Goal: Task Accomplishment & Management: Use online tool/utility

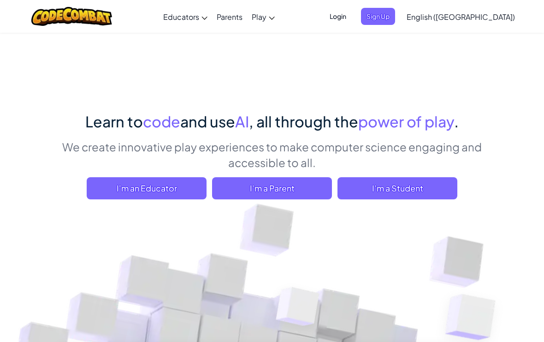
click at [421, 190] on span "I'm a Student" at bounding box center [398, 188] width 120 height 22
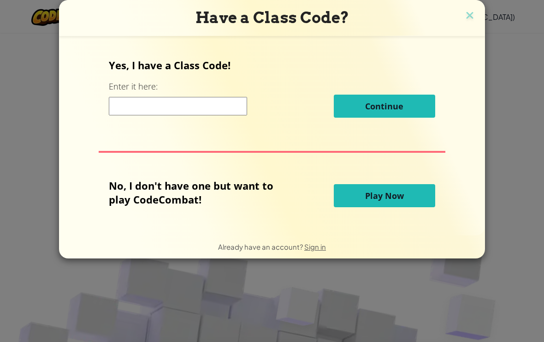
click at [389, 205] on button "Play Now" at bounding box center [384, 195] width 101 height 23
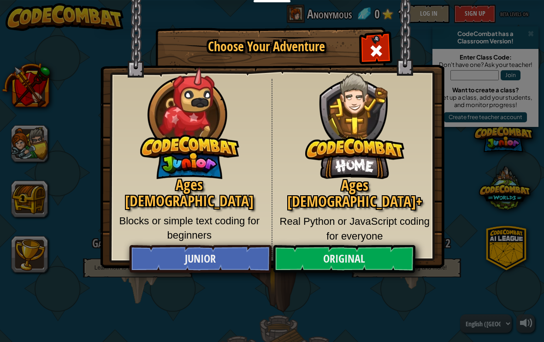
click at [381, 239] on div "Ages [DEMOGRAPHIC_DATA]+ Real Python or JavaScript coding for everyone" at bounding box center [355, 168] width 165 height 178
click at [239, 256] on link "Junior" at bounding box center [200, 259] width 142 height 28
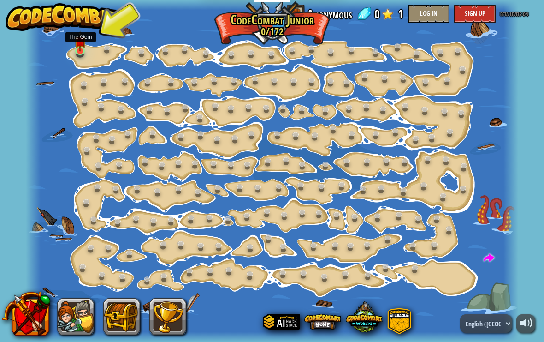
click at [77, 56] on link at bounding box center [81, 51] width 18 height 14
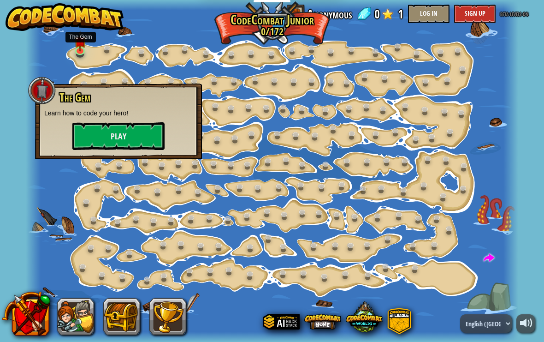
click at [110, 134] on button "Play" at bounding box center [118, 136] width 92 height 28
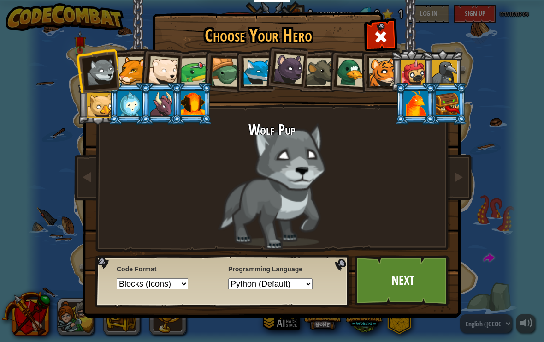
click at [126, 79] on div at bounding box center [132, 71] width 28 height 28
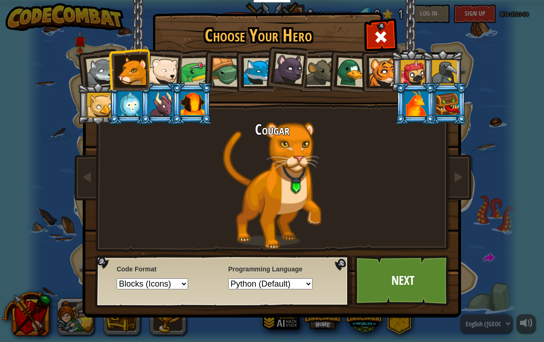
click at [358, 60] on div at bounding box center [352, 72] width 30 height 30
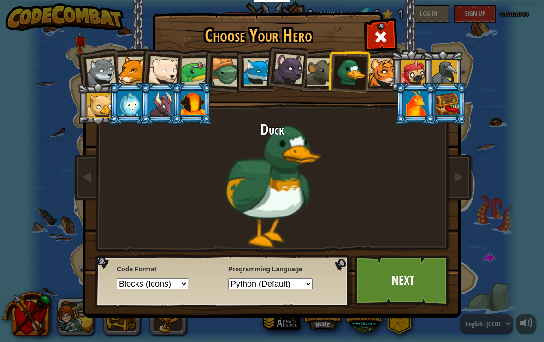
click at [447, 101] on div at bounding box center [448, 103] width 24 height 25
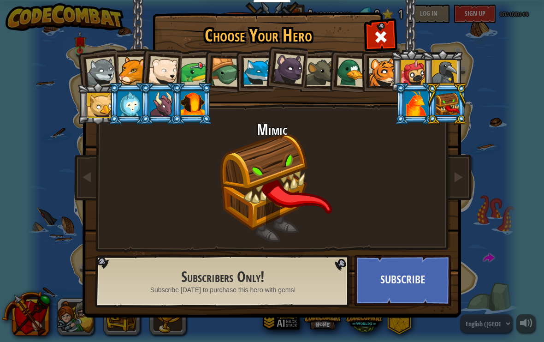
click at [452, 70] on div at bounding box center [444, 72] width 25 height 25
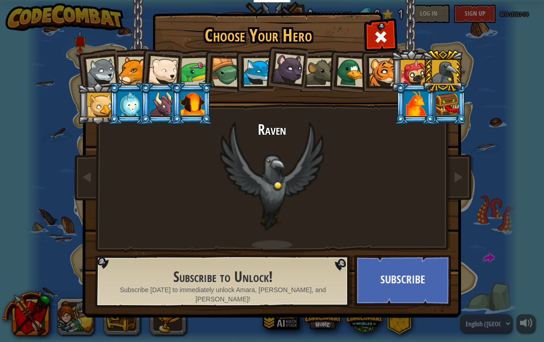
click at [429, 116] on div at bounding box center [417, 103] width 24 height 25
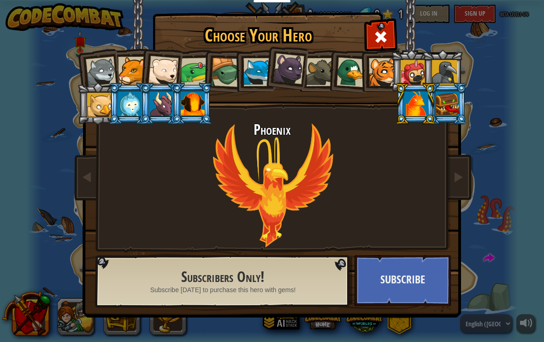
click at [93, 108] on div at bounding box center [99, 105] width 25 height 25
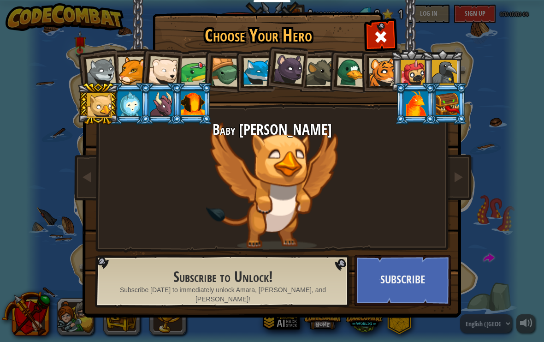
click at [131, 106] on div at bounding box center [130, 103] width 24 height 25
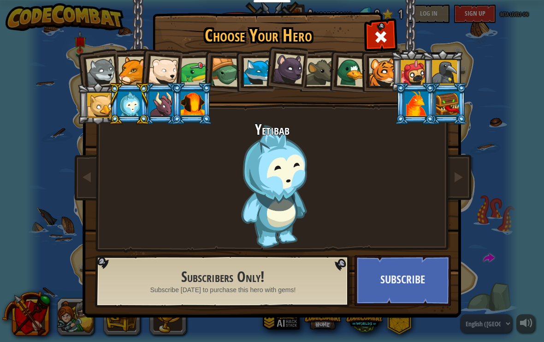
click at [107, 74] on div at bounding box center [101, 72] width 30 height 30
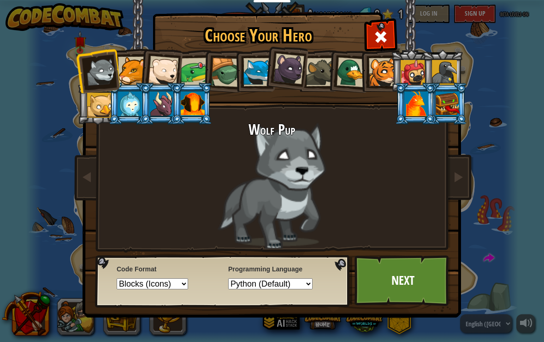
click at [434, 285] on link "Next" at bounding box center [403, 280] width 96 height 51
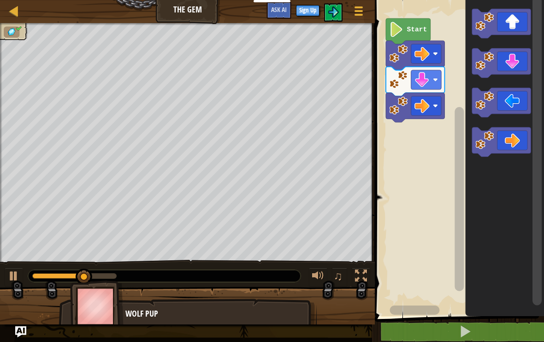
click at [420, 183] on rect "Blockly Workspace" at bounding box center [458, 155] width 172 height 321
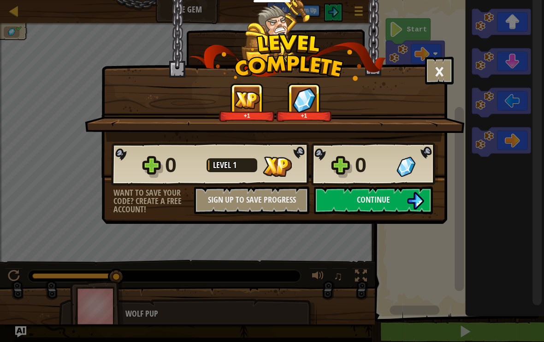
click at [408, 213] on button "Continue" at bounding box center [373, 200] width 119 height 28
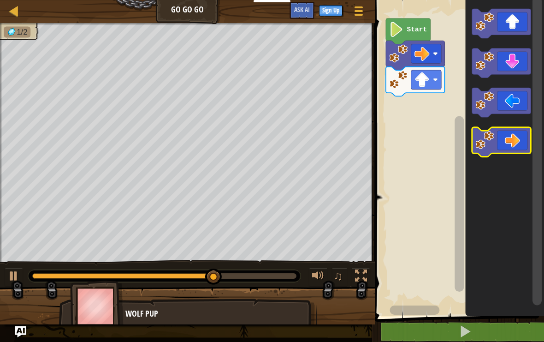
click at [506, 141] on icon "Blockly Workspace" at bounding box center [501, 142] width 59 height 30
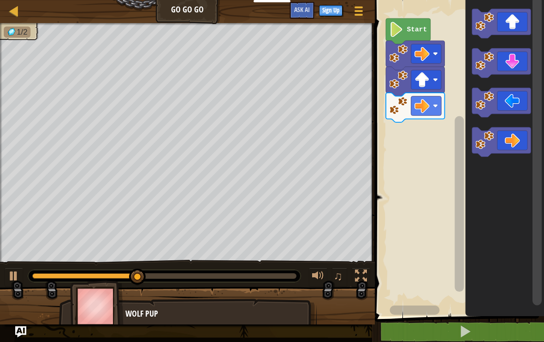
click at [510, 135] on icon "Blockly Workspace" at bounding box center [501, 142] width 59 height 30
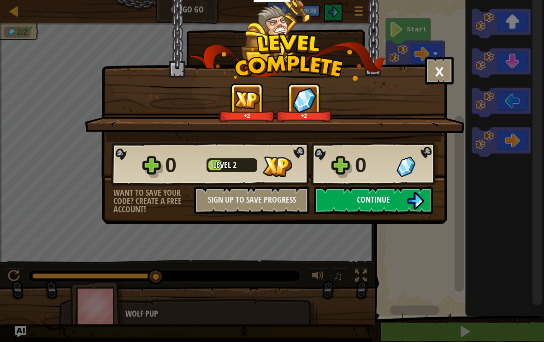
click at [410, 198] on img at bounding box center [416, 201] width 18 height 18
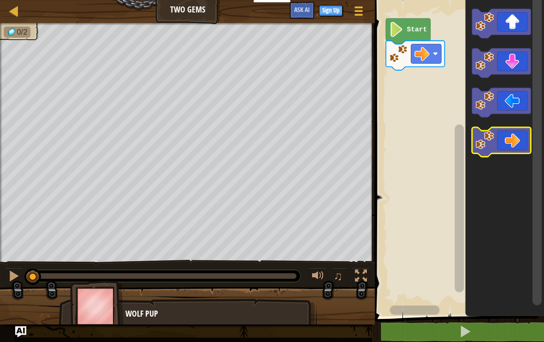
click at [483, 142] on image "Blockly Workspace" at bounding box center [485, 140] width 18 height 18
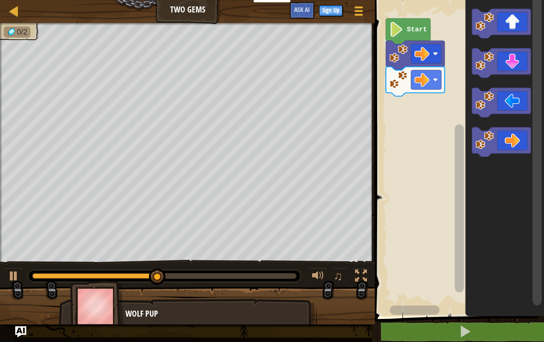
click at [480, 141] on image "Blockly Workspace" at bounding box center [485, 140] width 18 height 18
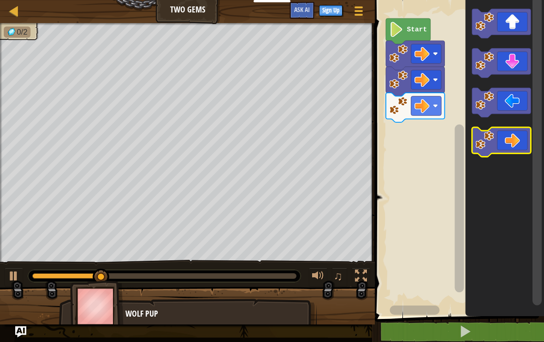
click at [477, 142] on image "Blockly Workspace" at bounding box center [485, 140] width 18 height 18
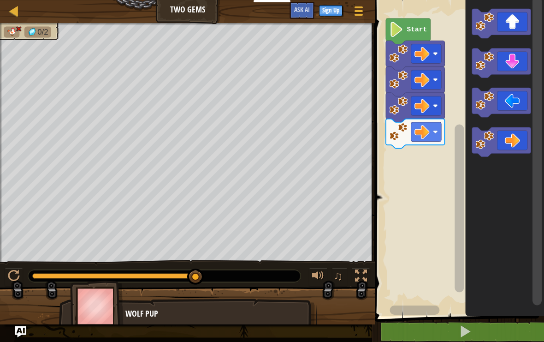
click at [517, 24] on icon "Blockly Workspace" at bounding box center [501, 24] width 59 height 30
click at [417, 323] on button at bounding box center [465, 331] width 172 height 21
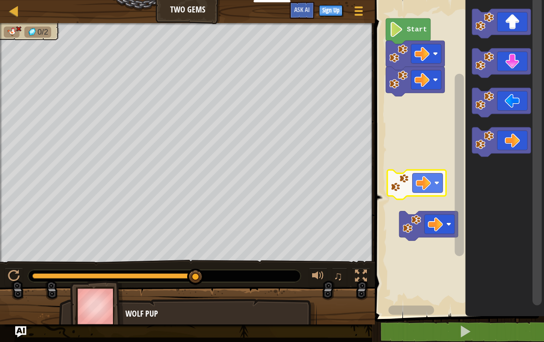
click at [454, 327] on button at bounding box center [465, 331] width 172 height 21
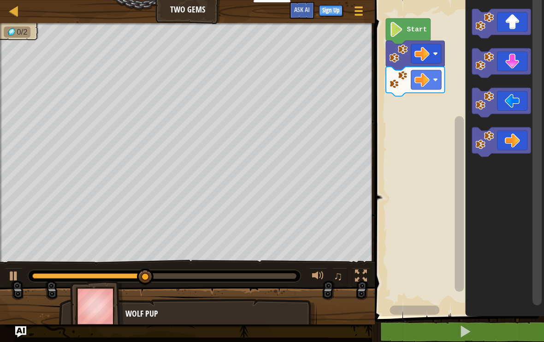
click at [520, 143] on icon "Blockly Workspace" at bounding box center [501, 142] width 59 height 30
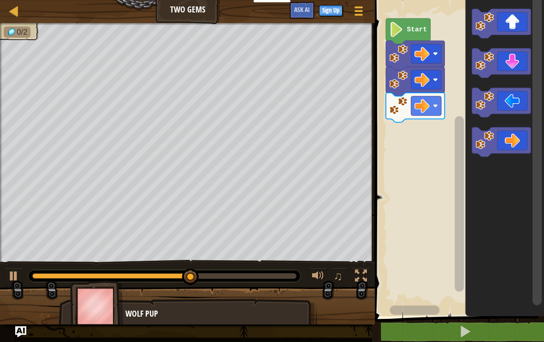
click at [486, 14] on image "Blockly Workspace" at bounding box center [485, 21] width 18 height 18
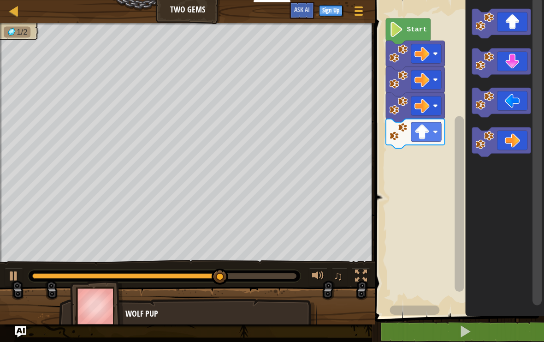
click at [511, 54] on icon "Blockly Workspace" at bounding box center [501, 63] width 59 height 30
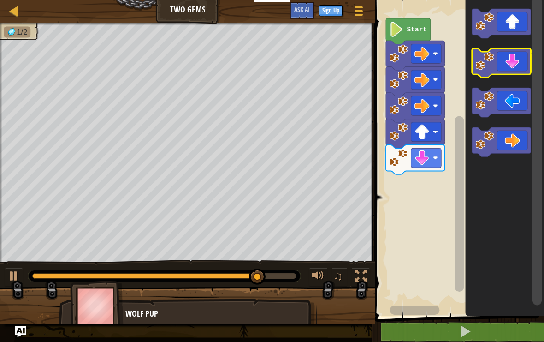
click at [489, 55] on image "Blockly Workspace" at bounding box center [485, 61] width 18 height 18
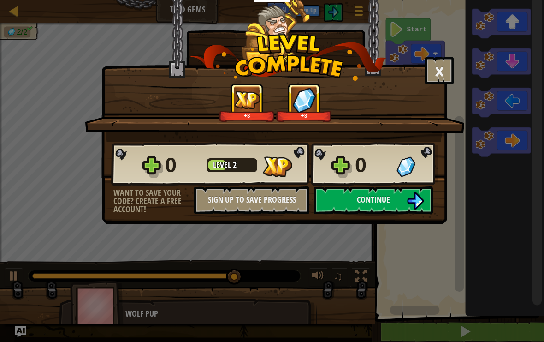
click at [383, 213] on button "Continue" at bounding box center [373, 200] width 119 height 28
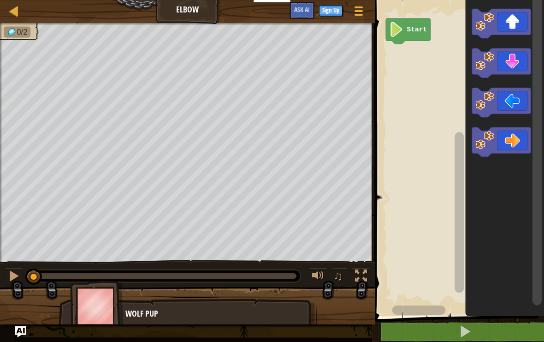
click at [489, 62] on image "Blockly Workspace" at bounding box center [485, 61] width 18 height 18
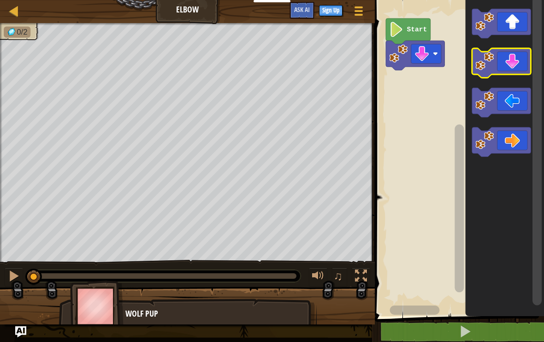
click at [490, 60] on image "Blockly Workspace" at bounding box center [485, 61] width 18 height 18
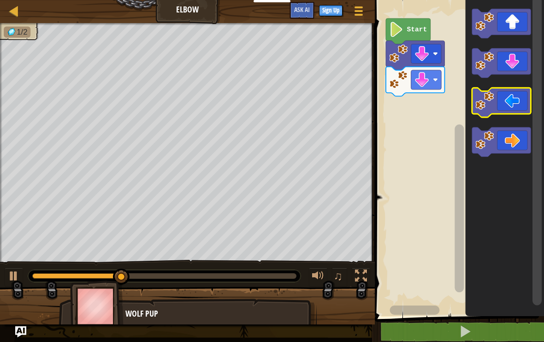
click at [497, 104] on icon "Blockly Workspace" at bounding box center [501, 103] width 59 height 30
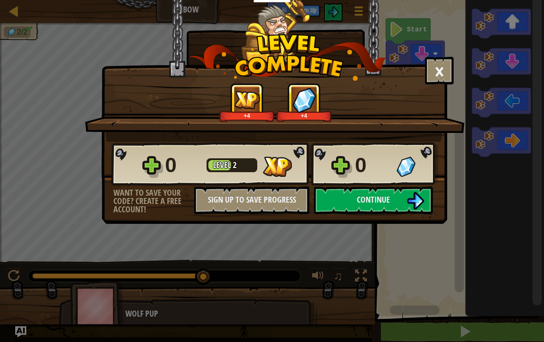
click at [408, 197] on img at bounding box center [416, 201] width 18 height 18
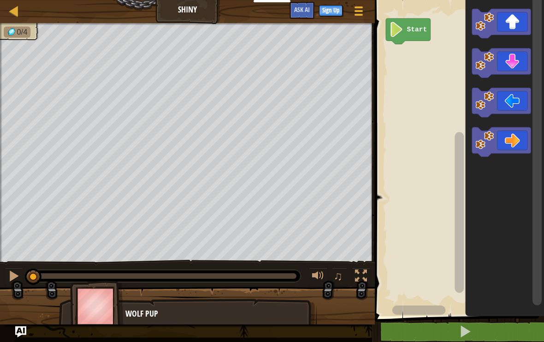
click at [506, 96] on icon "Blockly Workspace" at bounding box center [501, 103] width 59 height 30
click at [500, 96] on icon "Blockly Workspace" at bounding box center [501, 103] width 59 height 30
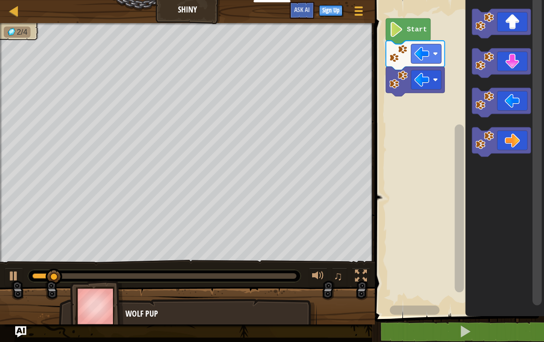
click at [526, 56] on icon "Blockly Workspace" at bounding box center [501, 63] width 59 height 30
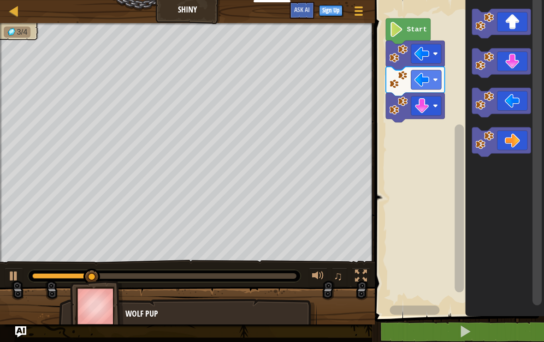
click at [526, 135] on icon "Blockly Workspace" at bounding box center [501, 142] width 59 height 30
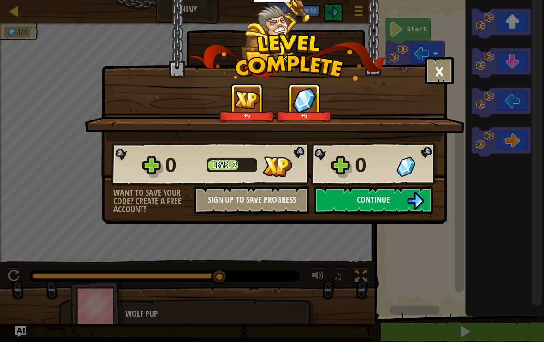
click at [379, 200] on span "Continue" at bounding box center [373, 200] width 33 height 12
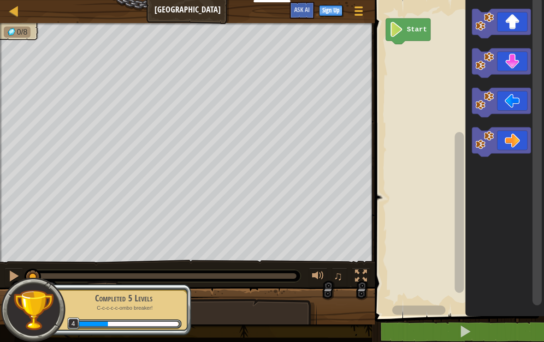
click at [512, 136] on icon "Blockly Workspace" at bounding box center [501, 142] width 59 height 30
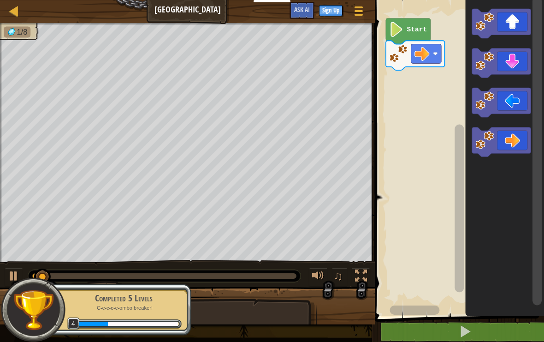
click at [511, 23] on icon "Blockly Workspace" at bounding box center [501, 24] width 59 height 30
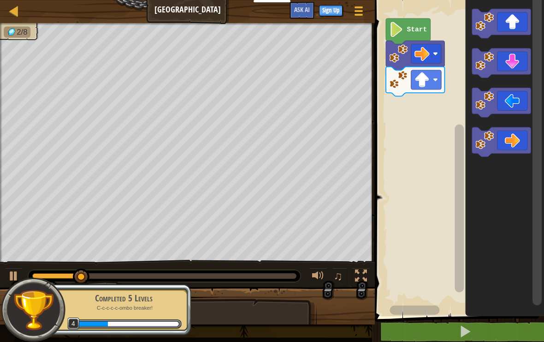
click at [511, 103] on icon "Blockly Workspace" at bounding box center [501, 103] width 59 height 30
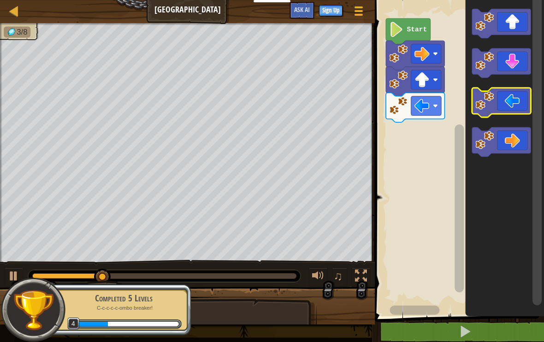
click at [504, 105] on icon "Blockly Workspace" at bounding box center [501, 103] width 59 height 30
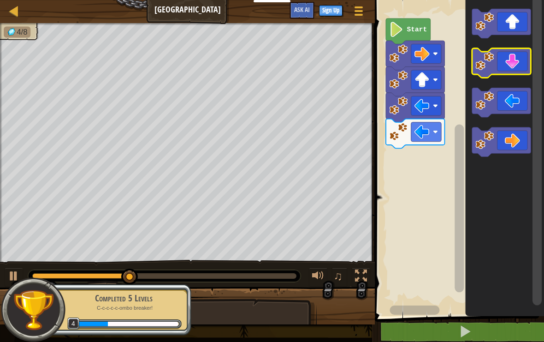
click at [521, 60] on icon "Blockly Workspace" at bounding box center [501, 63] width 59 height 30
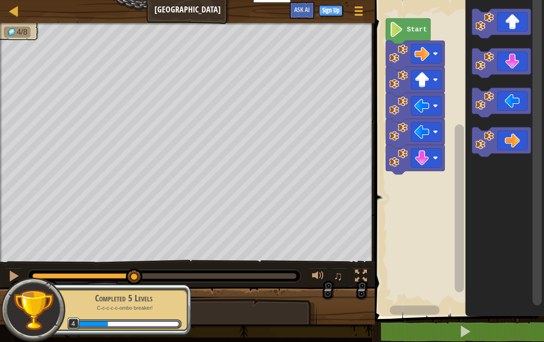
click at [513, 56] on icon "Blockly Workspace" at bounding box center [501, 63] width 59 height 30
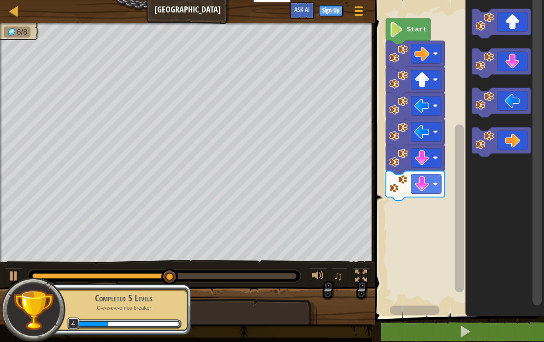
click at [507, 139] on icon "Blockly Workspace" at bounding box center [501, 142] width 59 height 30
click at [500, 137] on icon "Blockly Workspace" at bounding box center [501, 142] width 59 height 30
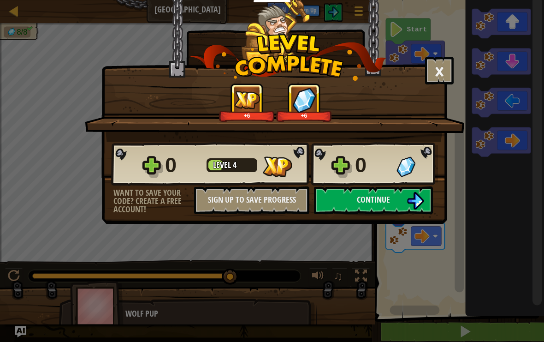
click at [414, 192] on img at bounding box center [416, 201] width 18 height 18
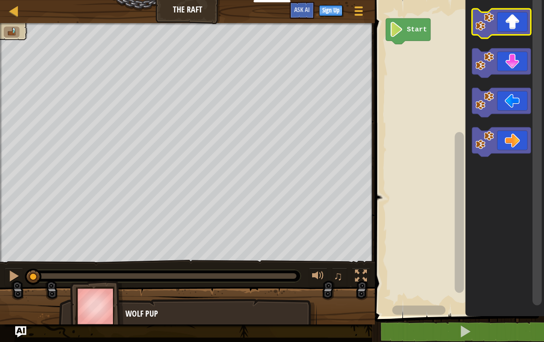
click at [522, 17] on icon "Blockly Workspace" at bounding box center [501, 24] width 59 height 30
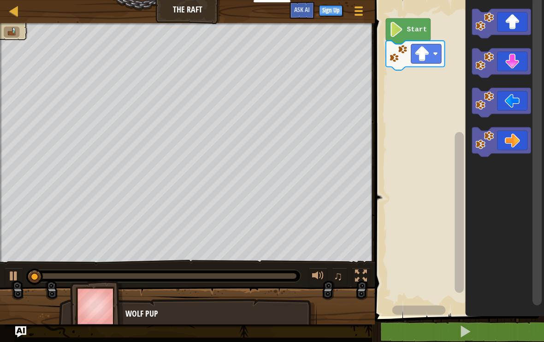
click at [508, 143] on icon "Blockly Workspace" at bounding box center [501, 142] width 59 height 30
click at [506, 140] on icon "Blockly Workspace" at bounding box center [501, 142] width 59 height 30
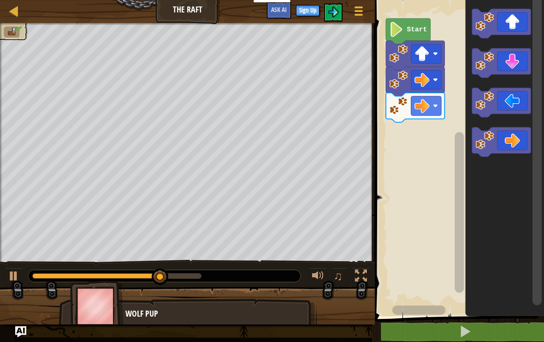
click at [503, 131] on icon "Blockly Workspace" at bounding box center [501, 142] width 59 height 30
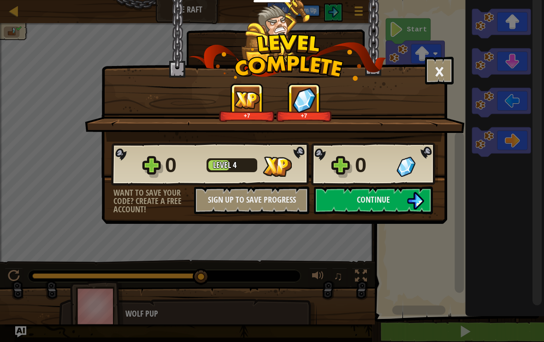
click at [417, 200] on img at bounding box center [416, 201] width 18 height 18
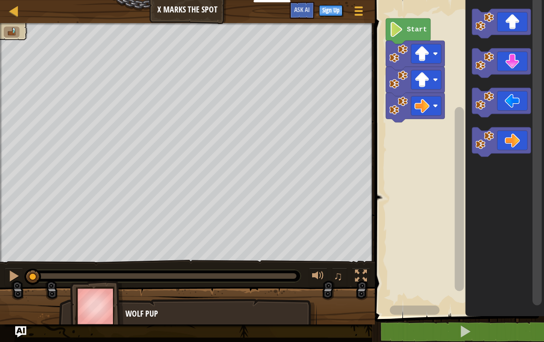
click at [503, 136] on icon "Blockly Workspace" at bounding box center [501, 142] width 59 height 30
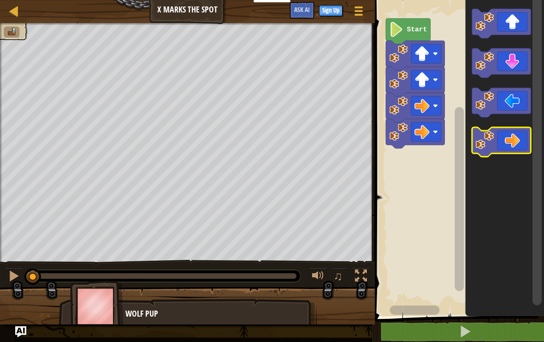
click at [503, 135] on icon "Blockly Workspace" at bounding box center [501, 142] width 59 height 30
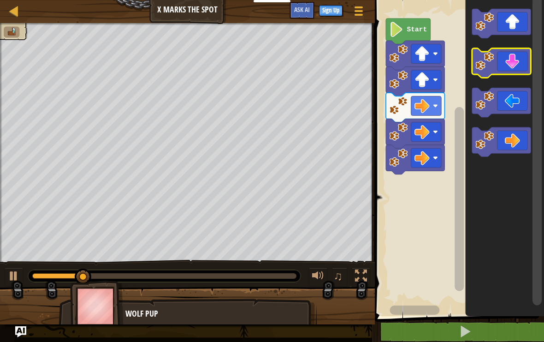
click at [506, 59] on icon "Blockly Workspace" at bounding box center [501, 63] width 59 height 30
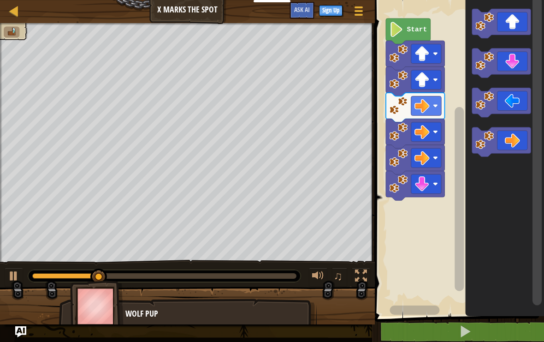
click at [510, 59] on icon "Blockly Workspace" at bounding box center [501, 63] width 59 height 30
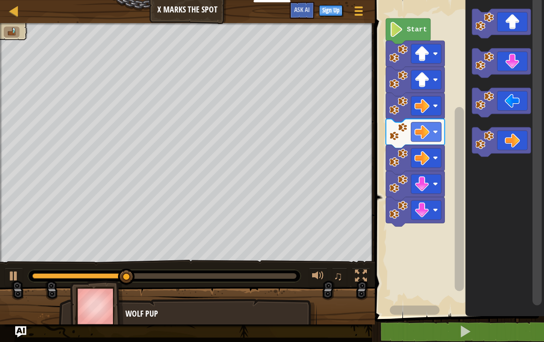
click at [511, 99] on icon "Blockly Workspace" at bounding box center [501, 103] width 59 height 30
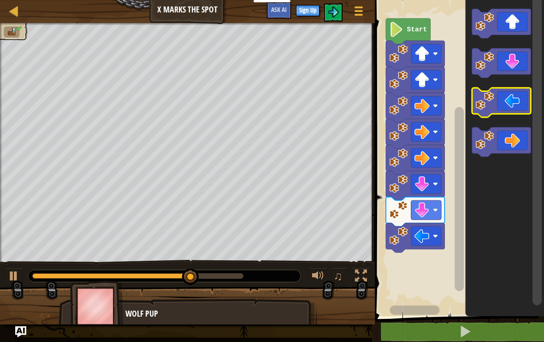
click at [518, 96] on icon "Blockly Workspace" at bounding box center [501, 103] width 59 height 30
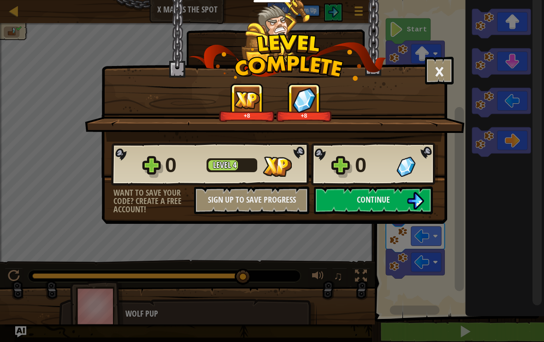
click at [397, 205] on button "Continue" at bounding box center [373, 200] width 119 height 28
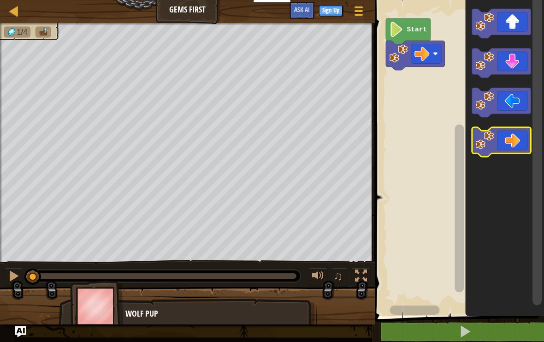
click at [510, 143] on icon "Blockly Workspace" at bounding box center [501, 142] width 59 height 30
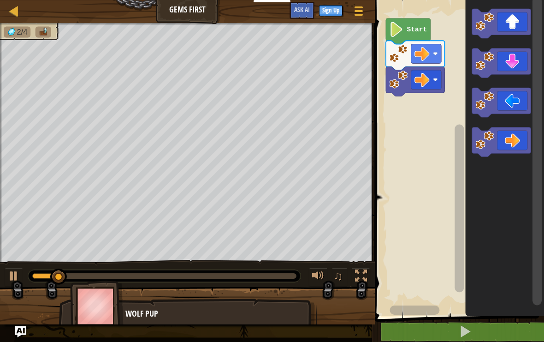
click at [507, 134] on icon "Blockly Workspace" at bounding box center [501, 142] width 59 height 30
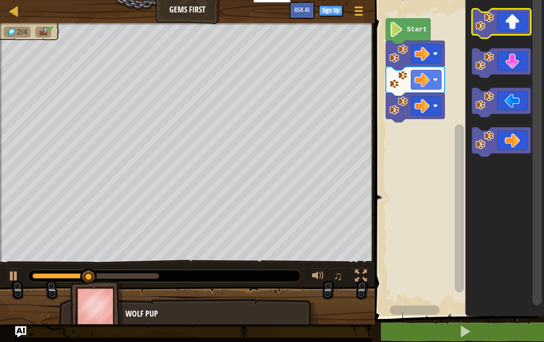
click at [515, 33] on icon "Blockly Workspace" at bounding box center [501, 24] width 59 height 30
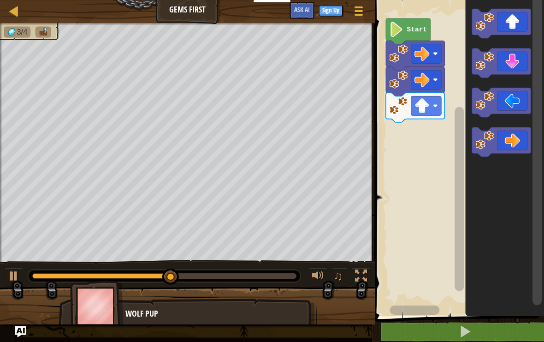
click at [518, 59] on icon "Blockly Workspace" at bounding box center [501, 63] width 59 height 30
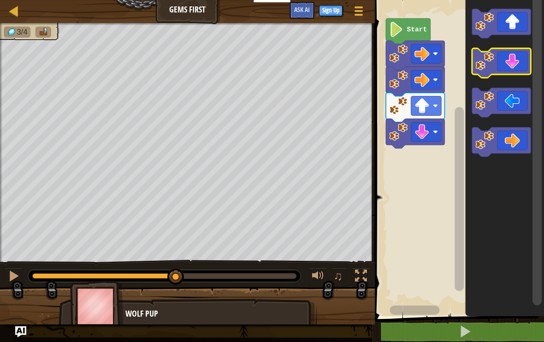
click at [519, 58] on icon "Blockly Workspace" at bounding box center [501, 63] width 59 height 30
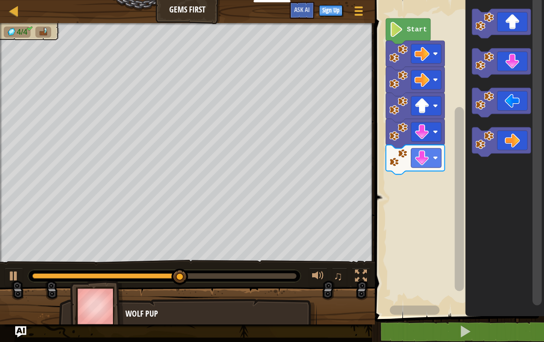
click at [522, 21] on icon "Blockly Workspace" at bounding box center [501, 24] width 59 height 30
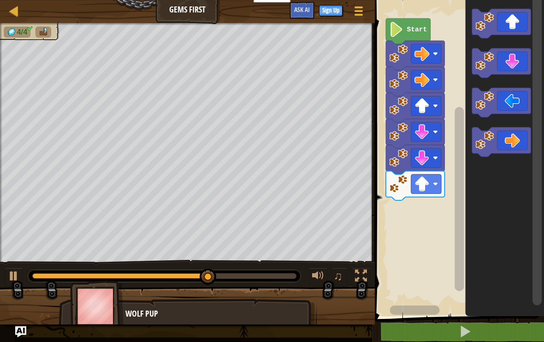
click at [519, 143] on icon "Blockly Workspace" at bounding box center [501, 142] width 59 height 30
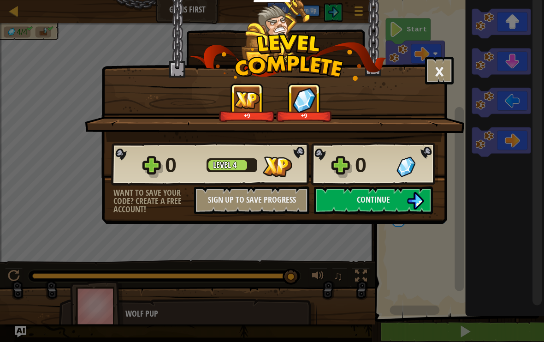
click at [389, 195] on span "Continue" at bounding box center [373, 200] width 33 height 12
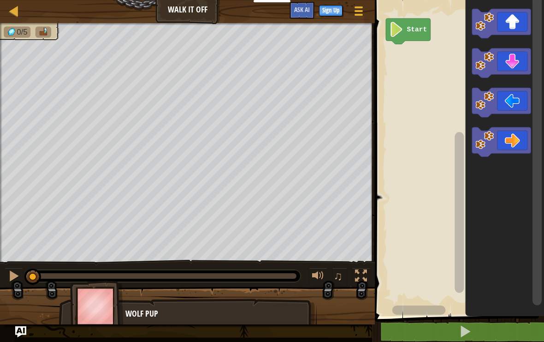
click at [513, 16] on icon "Blockly Workspace" at bounding box center [501, 24] width 59 height 30
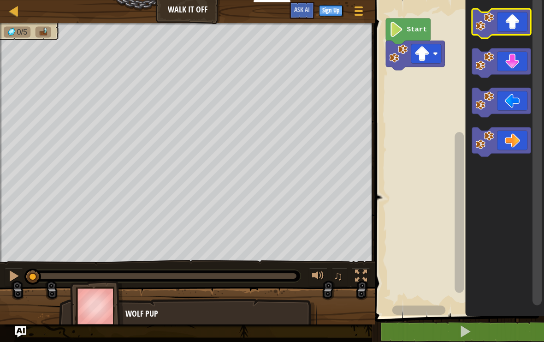
click at [513, 13] on icon "Blockly Workspace" at bounding box center [501, 24] width 59 height 30
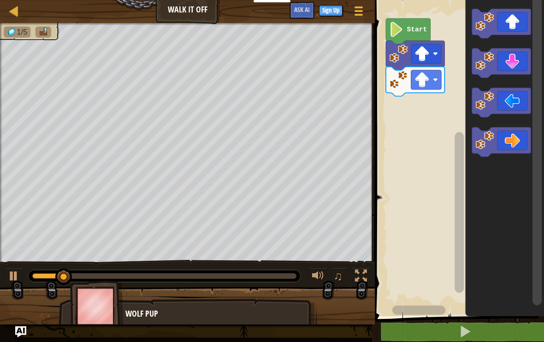
click at [503, 145] on icon "Blockly Workspace" at bounding box center [501, 142] width 59 height 30
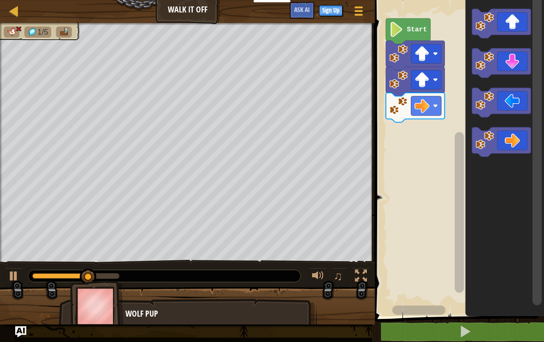
click at [505, 139] on icon "Blockly Workspace" at bounding box center [501, 142] width 59 height 30
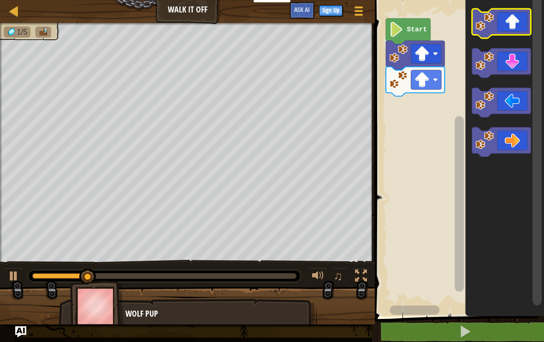
click at [512, 25] on icon "Blockly Workspace" at bounding box center [501, 24] width 59 height 30
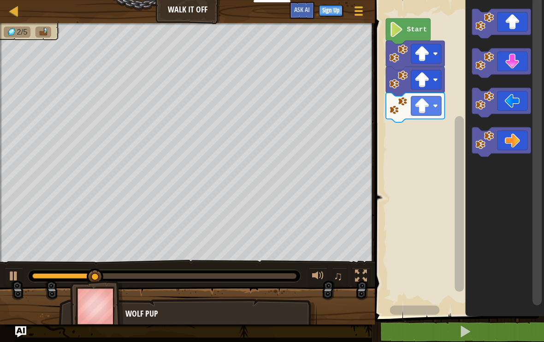
click at [509, 134] on icon "Blockly Workspace" at bounding box center [501, 142] width 59 height 30
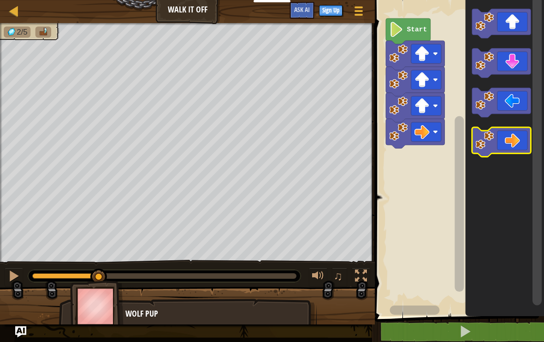
click at [503, 138] on icon "Blockly Workspace" at bounding box center [501, 142] width 59 height 30
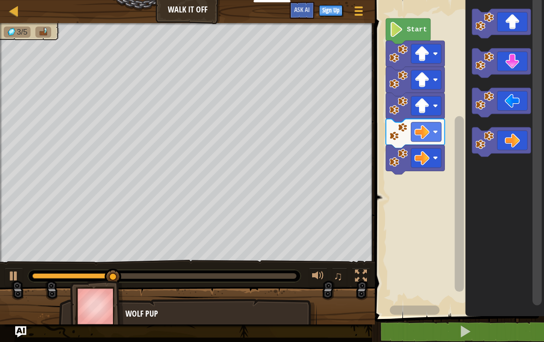
click at [503, 144] on icon "Blockly Workspace" at bounding box center [501, 142] width 59 height 30
click at [506, 141] on icon "Blockly Workspace" at bounding box center [501, 142] width 59 height 30
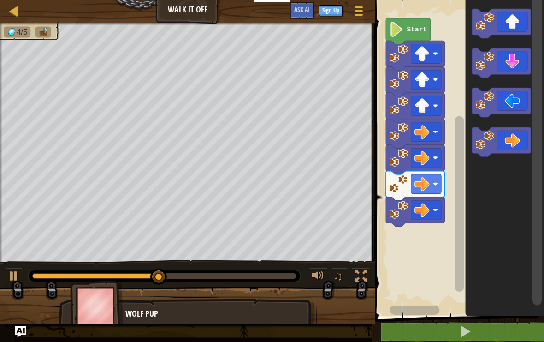
click at [516, 69] on icon "Blockly Workspace" at bounding box center [501, 63] width 59 height 30
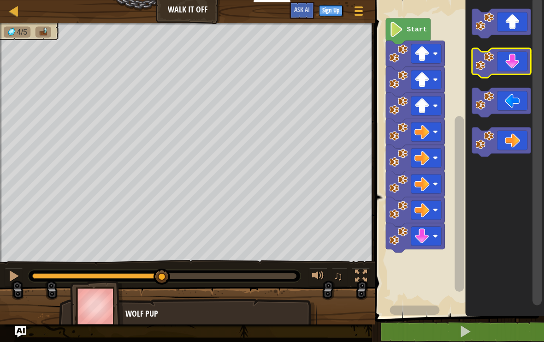
click at [516, 64] on icon "Blockly Workspace" at bounding box center [501, 63] width 59 height 30
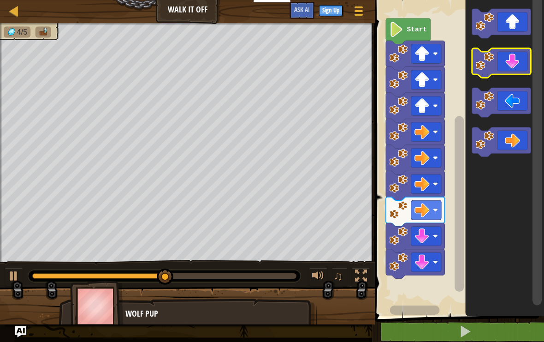
click at [514, 66] on icon "Blockly Workspace" at bounding box center [501, 63] width 59 height 30
click at [513, 67] on icon "Blockly Workspace" at bounding box center [501, 63] width 59 height 30
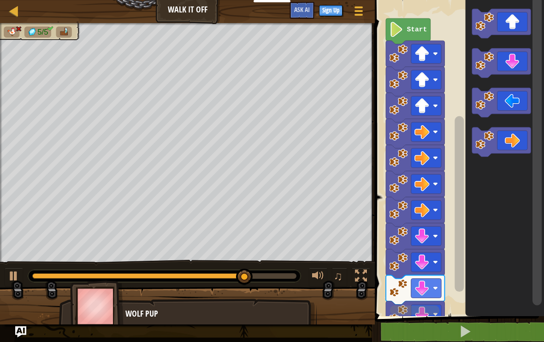
click at [503, 107] on icon "Blockly Workspace" at bounding box center [501, 103] width 59 height 30
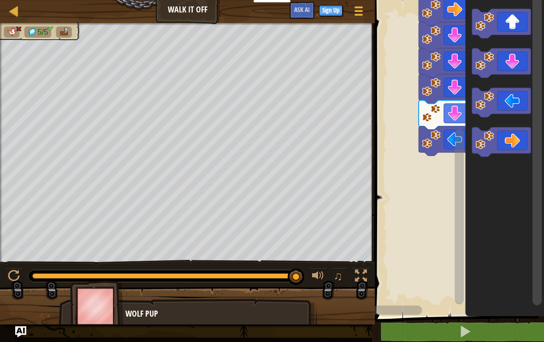
click at [452, 163] on rect "Blockly Workspace" at bounding box center [458, 155] width 172 height 321
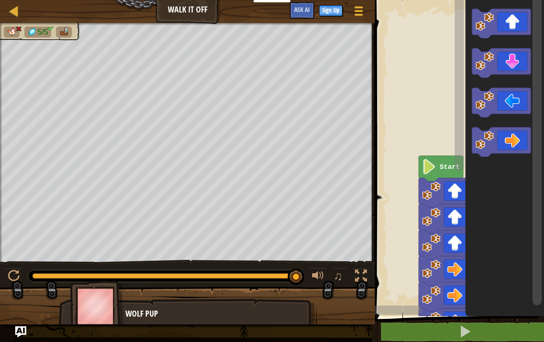
click at [453, 109] on rect "Blockly Workspace" at bounding box center [458, 155] width 172 height 321
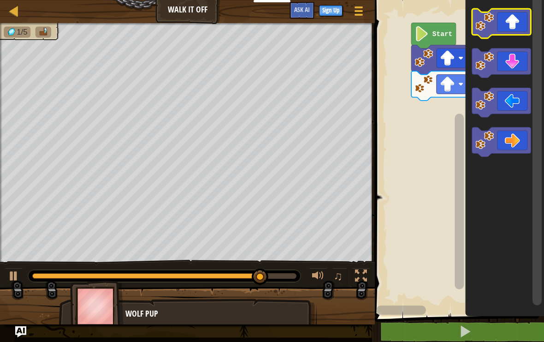
click at [511, 12] on icon "Blockly Workspace" at bounding box center [501, 24] width 59 height 30
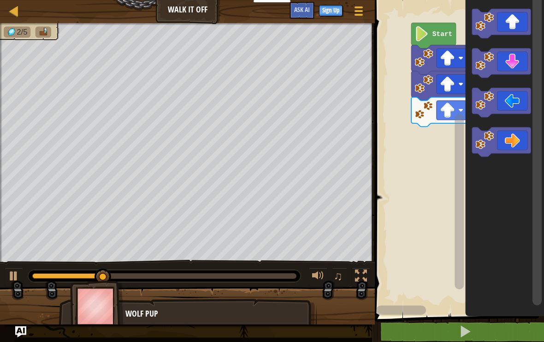
click at [511, 136] on icon "Blockly Workspace" at bounding box center [501, 142] width 59 height 30
click at [506, 139] on icon "Blockly Workspace" at bounding box center [501, 142] width 59 height 30
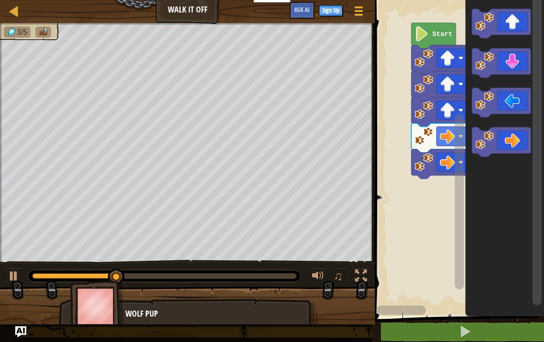
click at [513, 136] on icon "Blockly Workspace" at bounding box center [501, 142] width 59 height 30
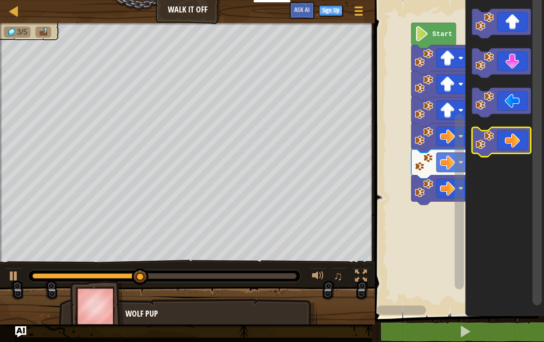
click at [511, 137] on icon "Blockly Workspace" at bounding box center [501, 142] width 59 height 30
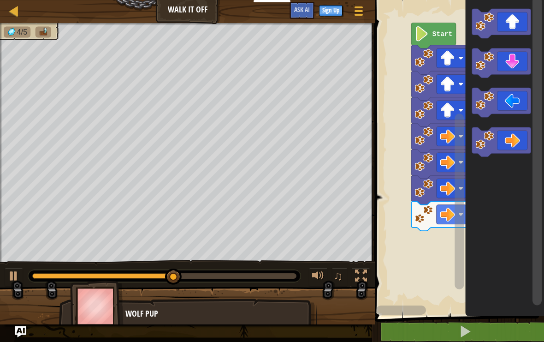
click at [518, 61] on icon "Blockly Workspace" at bounding box center [501, 63] width 59 height 30
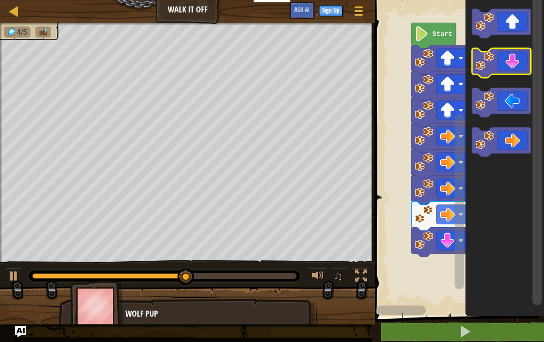
click at [510, 64] on icon "Blockly Workspace" at bounding box center [501, 63] width 59 height 30
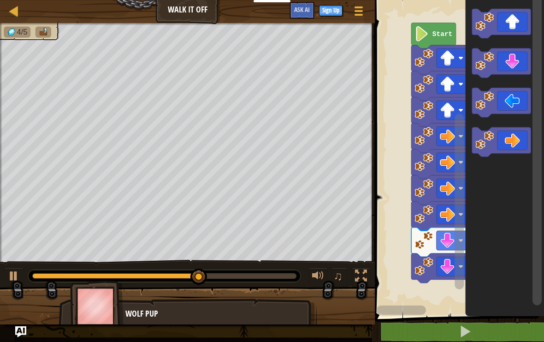
click at [512, 69] on icon "Blockly Workspace" at bounding box center [501, 63] width 59 height 30
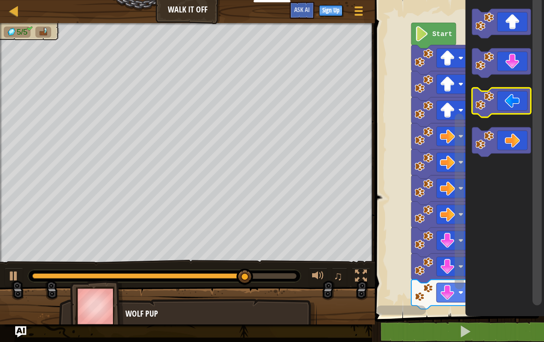
click at [503, 102] on icon "Blockly Workspace" at bounding box center [501, 103] width 59 height 30
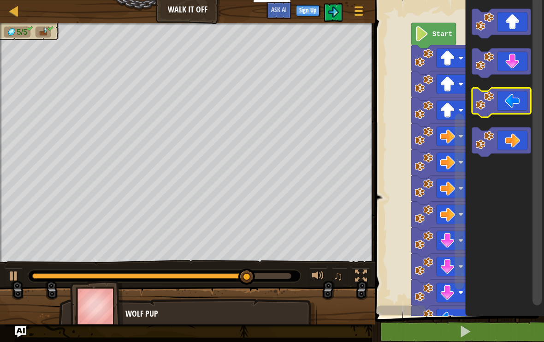
click at [505, 102] on icon "Blockly Workspace" at bounding box center [501, 103] width 59 height 30
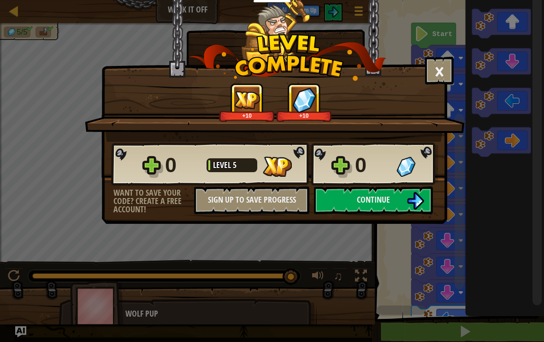
click at [387, 212] on button "Continue" at bounding box center [373, 200] width 119 height 28
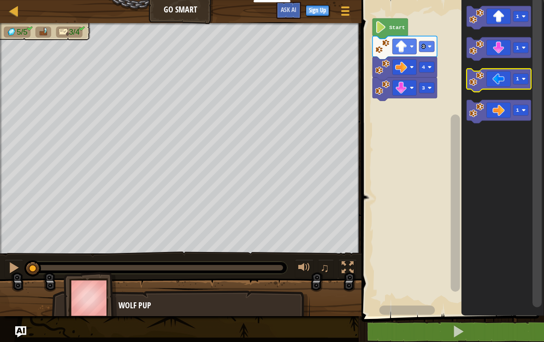
click at [508, 78] on icon "Blockly Workspace" at bounding box center [499, 81] width 65 height 24
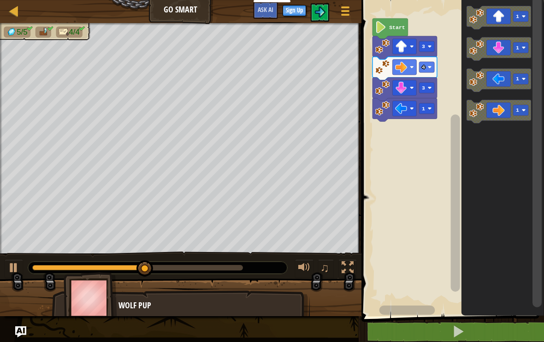
click at [506, 73] on icon "Blockly Workspace" at bounding box center [499, 81] width 65 height 24
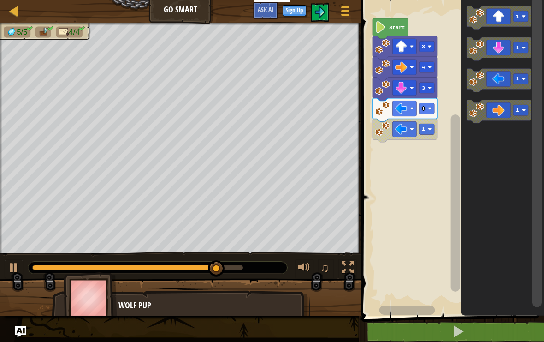
click at [506, 76] on icon "Blockly Workspace" at bounding box center [499, 81] width 65 height 24
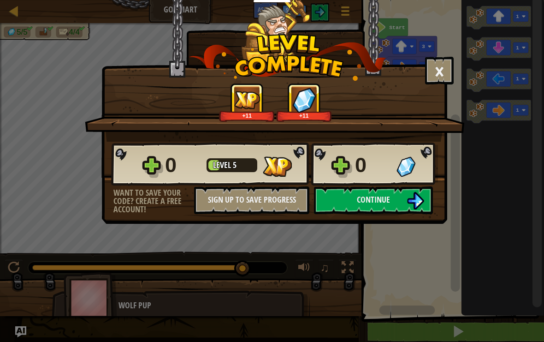
click at [391, 186] on button "Continue" at bounding box center [373, 200] width 119 height 28
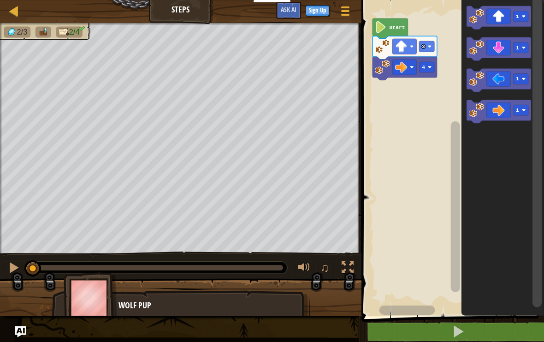
click at [528, 109] on rect "Blockly Workspace" at bounding box center [520, 110] width 15 height 11
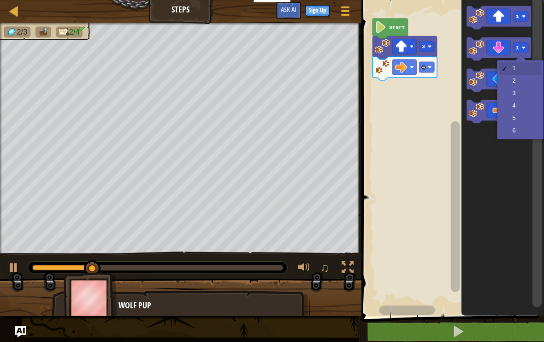
click at [517, 47] on text "1" at bounding box center [517, 48] width 3 height 6
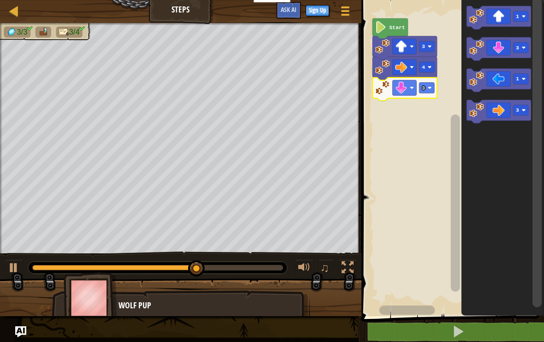
click at [531, 71] on icon "Blockly Workspace" at bounding box center [499, 81] width 65 height 24
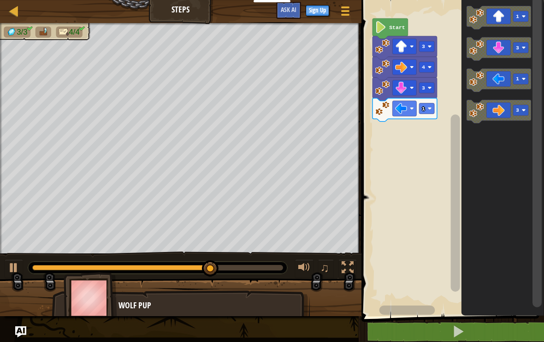
click at [506, 80] on icon "Blockly Workspace" at bounding box center [499, 81] width 65 height 24
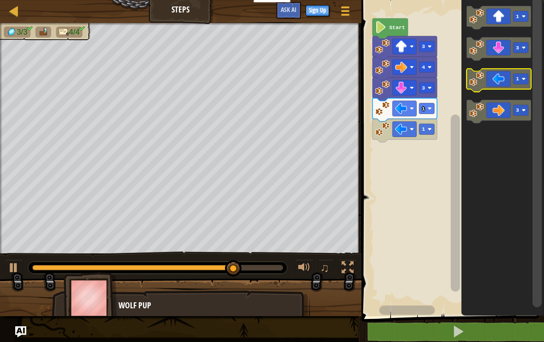
click at [512, 74] on icon "Blockly Workspace" at bounding box center [499, 81] width 65 height 24
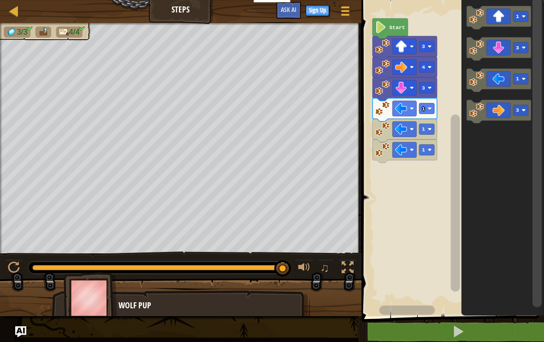
click at [478, 326] on button at bounding box center [458, 331] width 185 height 21
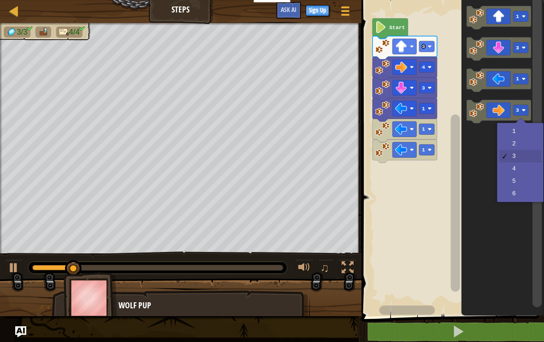
click at [526, 114] on rect "Blockly Workspace" at bounding box center [520, 110] width 15 height 11
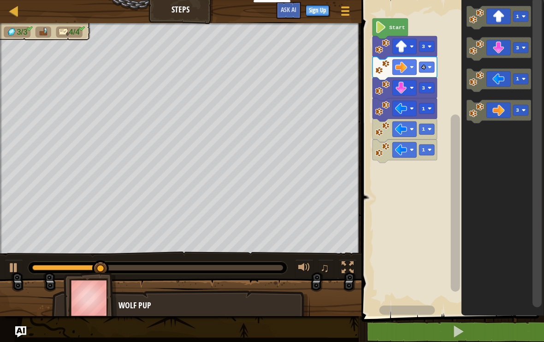
click at [473, 197] on icon "Blockly Workspace" at bounding box center [503, 155] width 83 height 321
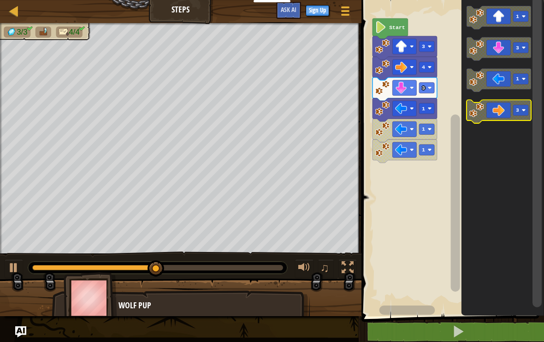
click at [506, 112] on icon "Blockly Workspace" at bounding box center [499, 112] width 65 height 24
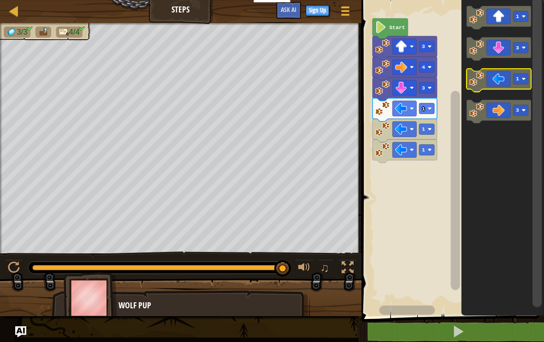
click at [515, 78] on rect "Blockly Workspace" at bounding box center [520, 79] width 15 height 11
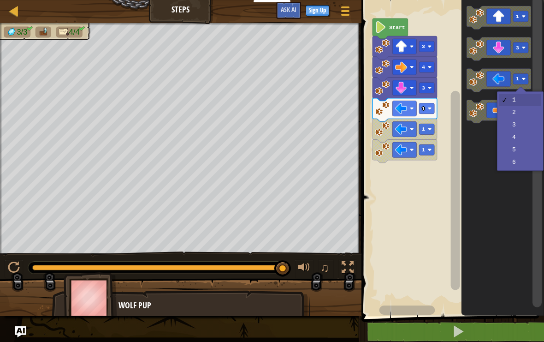
click at [495, 75] on icon "Blockly Workspace" at bounding box center [499, 81] width 65 height 24
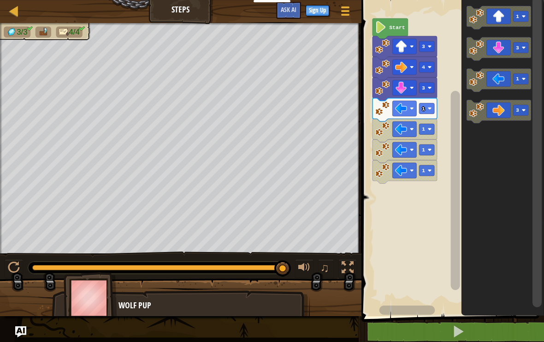
click at [469, 321] on button at bounding box center [458, 331] width 185 height 21
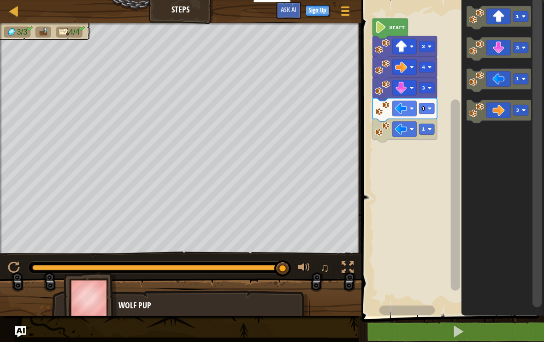
click at [424, 329] on button at bounding box center [458, 331] width 185 height 21
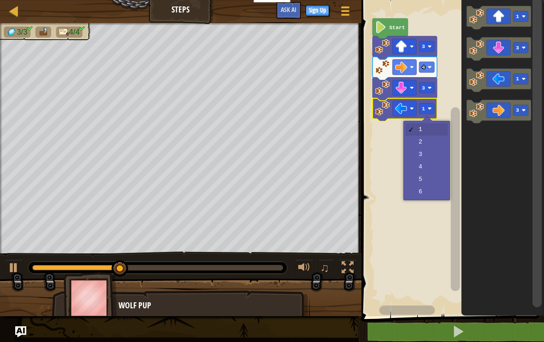
click at [431, 104] on rect "Blockly Workspace" at bounding box center [426, 108] width 15 height 11
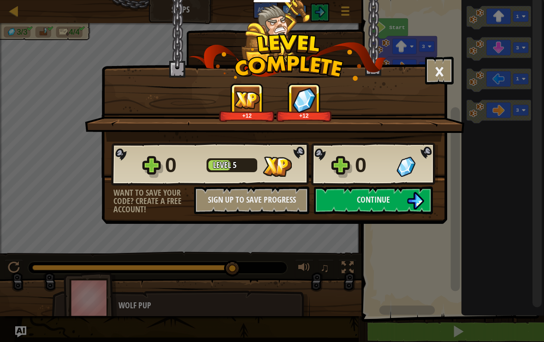
click at [388, 200] on span "Continue" at bounding box center [373, 200] width 33 height 12
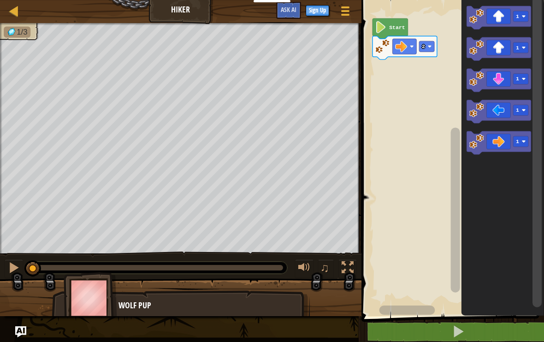
click at [523, 43] on rect "Blockly Workspace" at bounding box center [520, 47] width 15 height 11
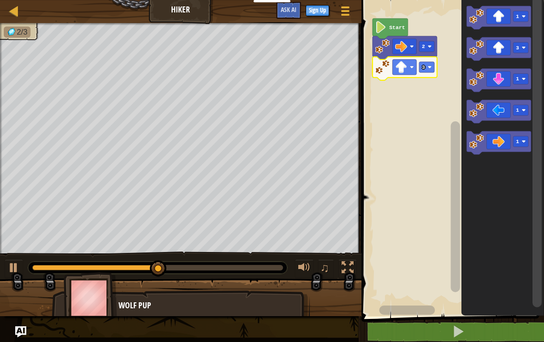
click at [524, 139] on rect "Blockly Workspace" at bounding box center [520, 142] width 15 height 11
click at [502, 138] on icon "Blockly Workspace" at bounding box center [499, 143] width 65 height 24
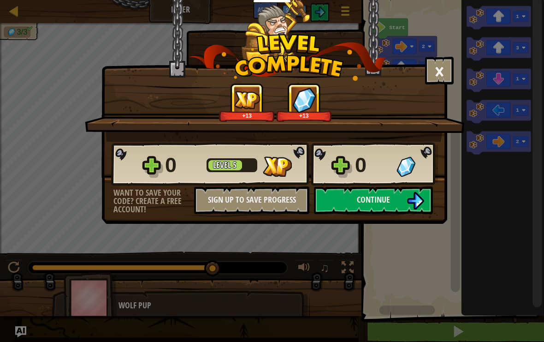
click at [423, 197] on img at bounding box center [416, 201] width 18 height 18
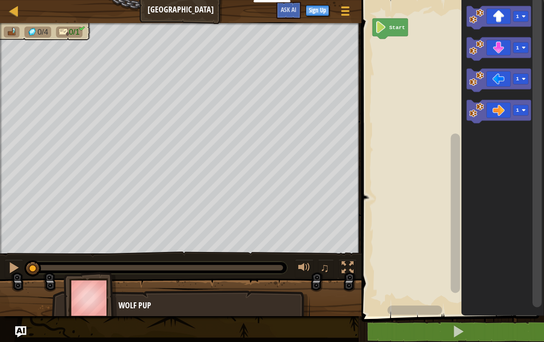
click at [526, 109] on rect "Blockly Workspace" at bounding box center [520, 110] width 15 height 11
click at [504, 106] on icon "Blockly Workspace" at bounding box center [499, 112] width 65 height 24
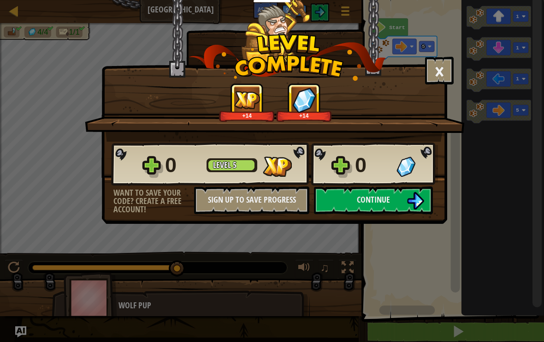
click at [414, 205] on img at bounding box center [416, 201] width 18 height 18
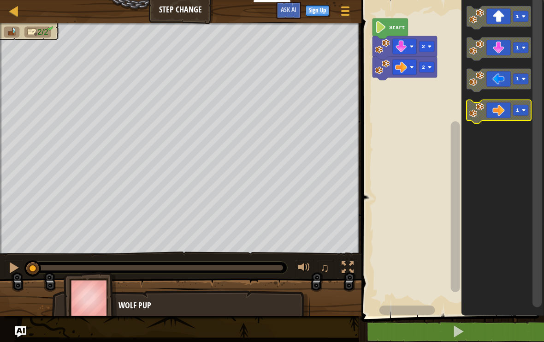
click at [526, 112] on rect "Blockly Workspace" at bounding box center [520, 110] width 15 height 11
click at [506, 113] on icon "Blockly Workspace" at bounding box center [499, 112] width 65 height 24
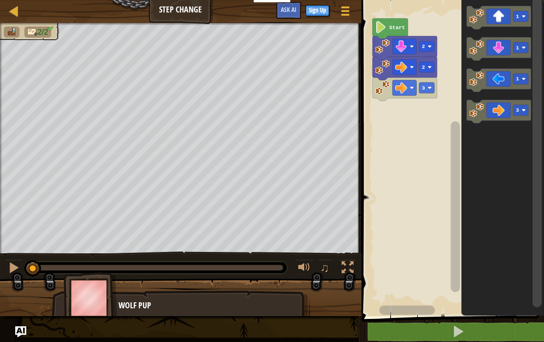
click at [418, 334] on button at bounding box center [458, 331] width 185 height 21
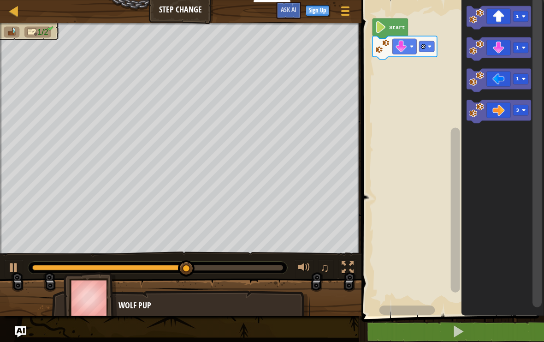
click at [516, 117] on icon "Blockly Workspace" at bounding box center [499, 112] width 65 height 24
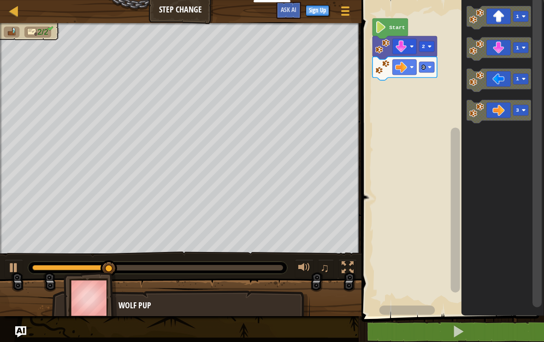
click at [509, 107] on icon "Blockly Workspace" at bounding box center [499, 112] width 65 height 24
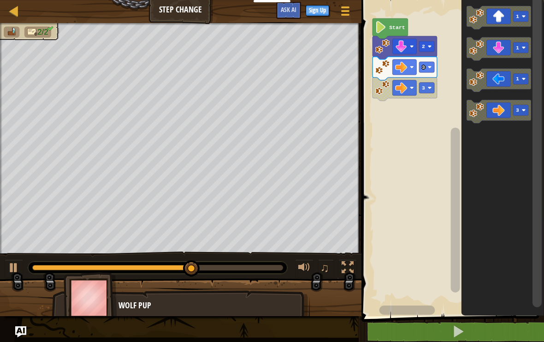
click at [512, 106] on icon "Blockly Workspace" at bounding box center [499, 112] width 65 height 24
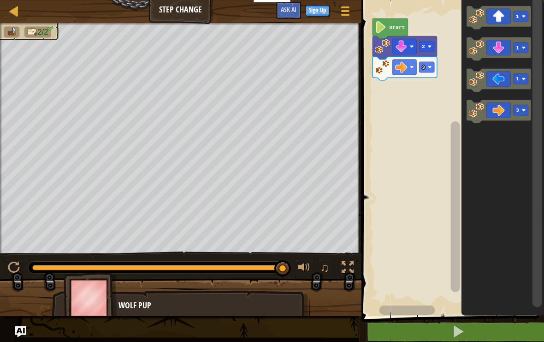
click at [525, 108] on image "Blockly Workspace" at bounding box center [524, 110] width 4 height 4
click at [503, 109] on icon "Blockly Workspace" at bounding box center [499, 112] width 65 height 24
click at [499, 106] on icon "Blockly Workspace" at bounding box center [499, 112] width 65 height 24
click at [530, 112] on icon "Blockly Workspace" at bounding box center [499, 112] width 65 height 24
click at [513, 108] on icon "Blockly Workspace" at bounding box center [499, 112] width 65 height 24
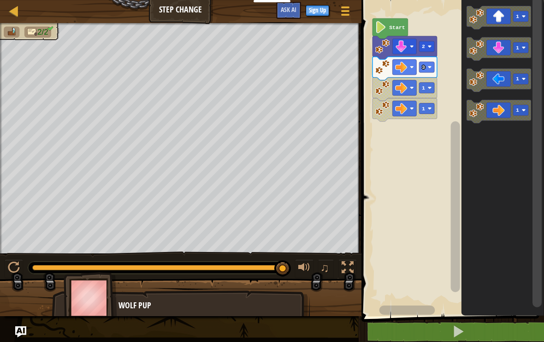
click at [480, 322] on button at bounding box center [458, 331] width 185 height 21
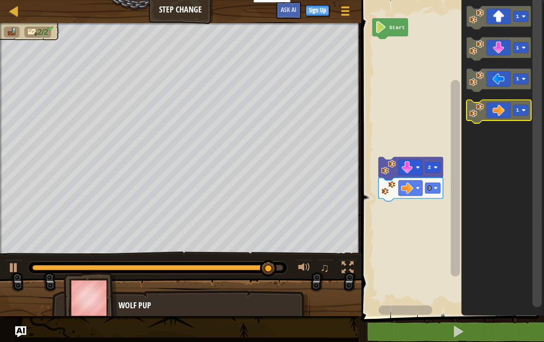
click at [514, 114] on rect "Blockly Workspace" at bounding box center [520, 110] width 15 height 11
click at [505, 119] on icon "Blockly Workspace" at bounding box center [499, 112] width 65 height 24
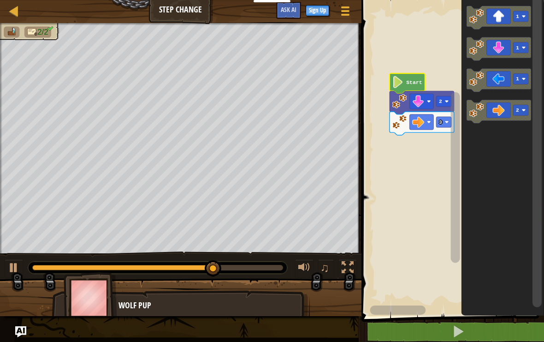
click at [508, 110] on icon "Blockly Workspace" at bounding box center [499, 112] width 65 height 24
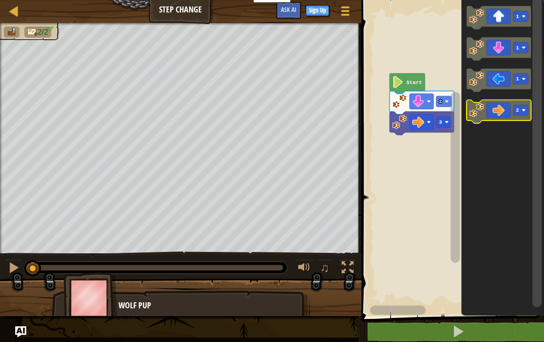
click at [513, 111] on rect "Blockly Workspace" at bounding box center [520, 110] width 15 height 11
click at [508, 106] on icon "Blockly Workspace" at bounding box center [499, 112] width 65 height 24
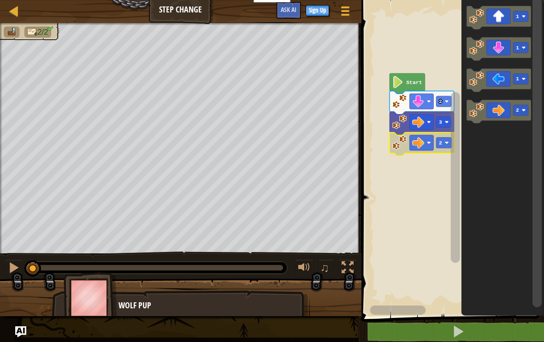
click at [446, 143] on image "Blockly Workspace" at bounding box center [447, 143] width 4 height 4
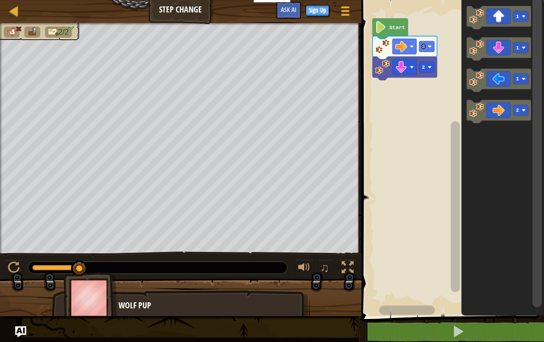
click at [378, 338] on button at bounding box center [458, 331] width 185 height 21
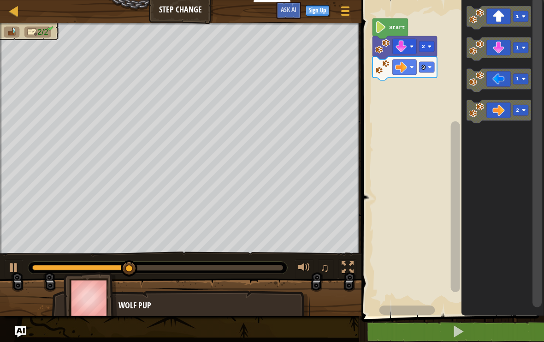
click at [508, 110] on icon "Blockly Workspace" at bounding box center [499, 112] width 65 height 24
click at [513, 112] on rect "Blockly Workspace" at bounding box center [520, 110] width 15 height 11
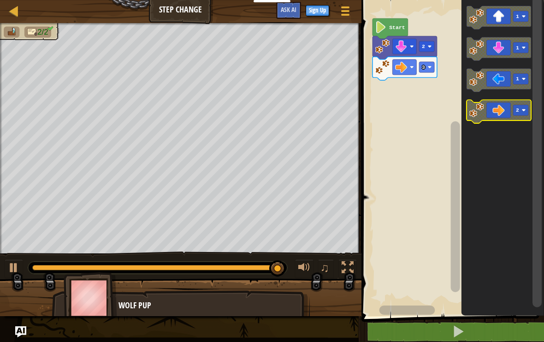
click at [498, 113] on icon "Blockly Workspace" at bounding box center [499, 112] width 65 height 24
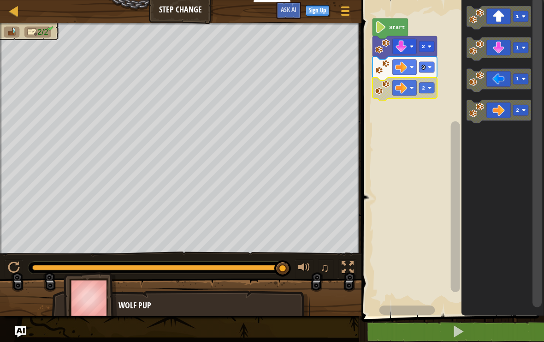
click at [420, 92] on rect "Blockly Workspace" at bounding box center [426, 88] width 15 height 11
click at [493, 116] on icon "Blockly Workspace" at bounding box center [499, 112] width 65 height 24
click at [496, 108] on icon "Blockly Workspace" at bounding box center [499, 112] width 65 height 24
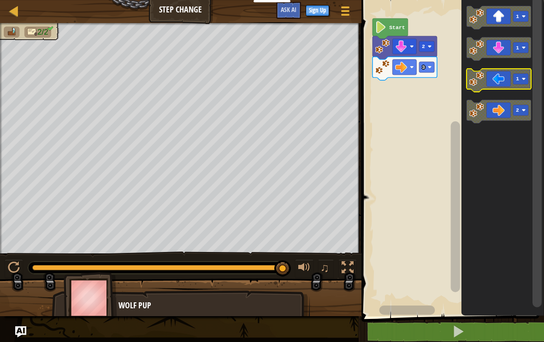
click at [510, 77] on icon "Blockly Workspace" at bounding box center [499, 81] width 65 height 24
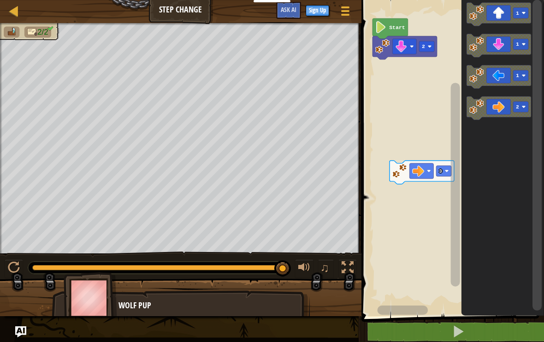
click at [502, 78] on icon "Blockly Workspace" at bounding box center [499, 77] width 65 height 24
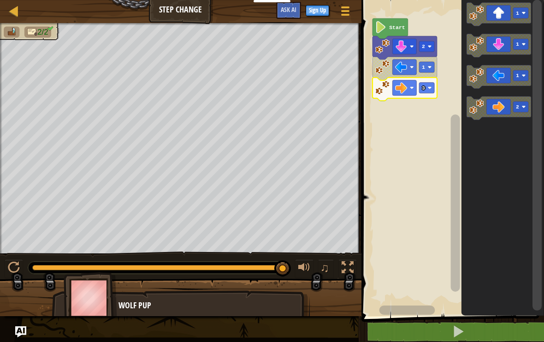
click at [443, 322] on button at bounding box center [458, 331] width 185 height 21
click at [500, 115] on icon "Blockly Workspace" at bounding box center [499, 109] width 65 height 24
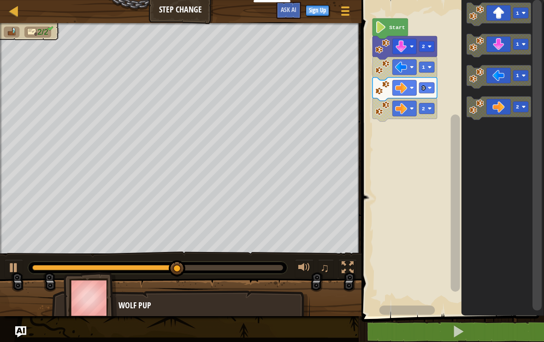
click at [514, 103] on rect "Blockly Workspace" at bounding box center [520, 106] width 15 height 11
click at [514, 95] on icon "Blockly Workspace" at bounding box center [503, 155] width 83 height 321
click at [508, 88] on rect "Blockly Workspace" at bounding box center [499, 77] width 65 height 24
click at [509, 88] on rect "Blockly Workspace" at bounding box center [499, 77] width 65 height 24
